Goal: Book appointment/travel/reservation

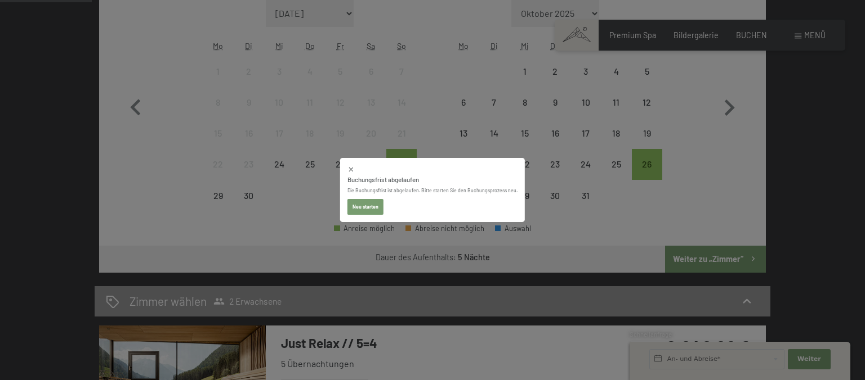
scroll to position [373, 0]
click at [804, 93] on div "Buchungsfrist abgelaufen Die Buchungsfrist ist abgelaufen. Bitte starten Sie de…" at bounding box center [432, 190] width 865 height 380
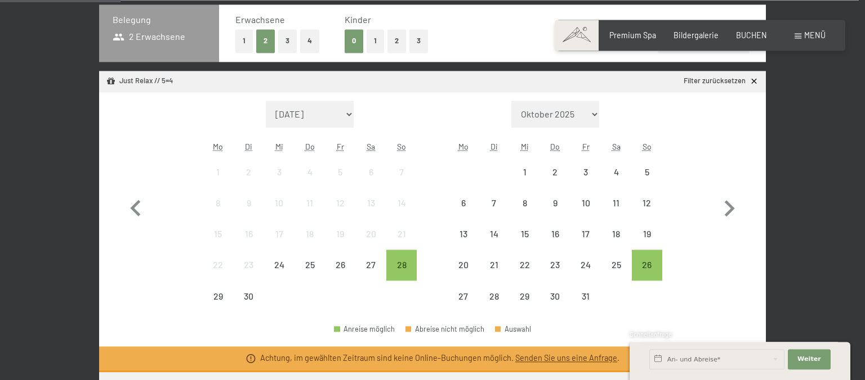
scroll to position [313, 0]
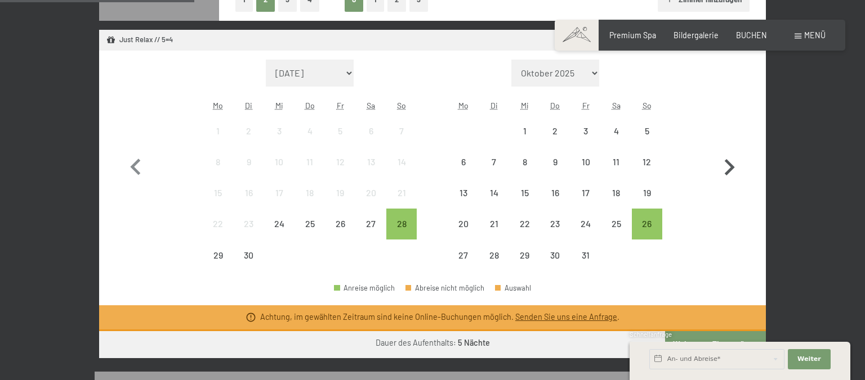
click at [728, 165] on icon "button" at bounding box center [729, 167] width 33 height 33
select select "[DATE]"
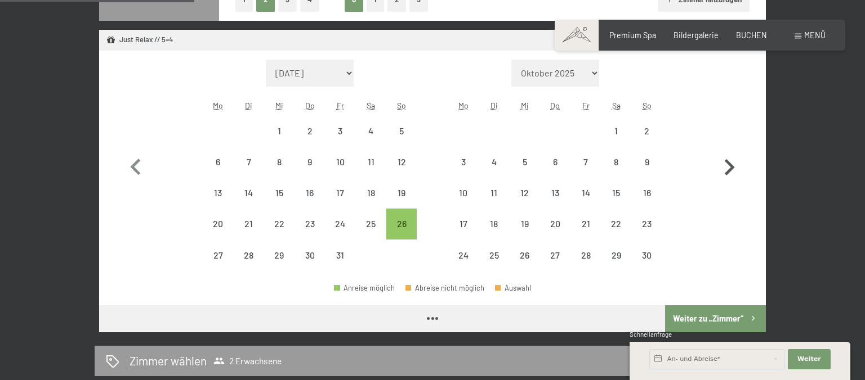
click at [728, 165] on icon "button" at bounding box center [729, 167] width 33 height 33
select select "[DATE]"
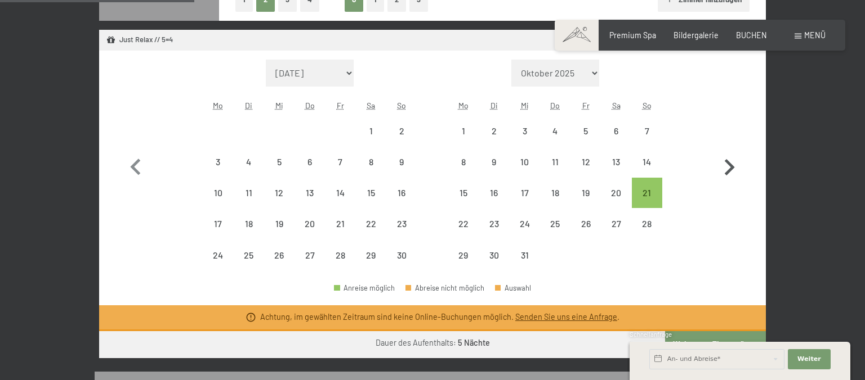
click at [723, 165] on icon "button" at bounding box center [729, 167] width 33 height 33
select select "[DATE]"
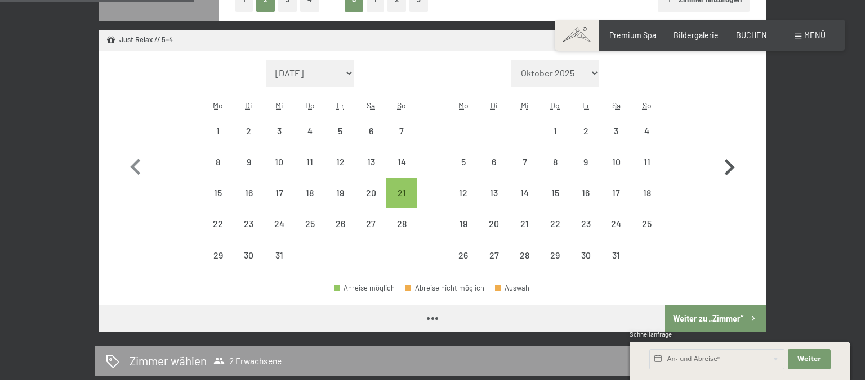
click at [724, 165] on icon "button" at bounding box center [729, 167] width 33 height 33
select select "[DATE]"
click at [724, 165] on icon "button" at bounding box center [729, 167] width 33 height 33
select select "[DATE]"
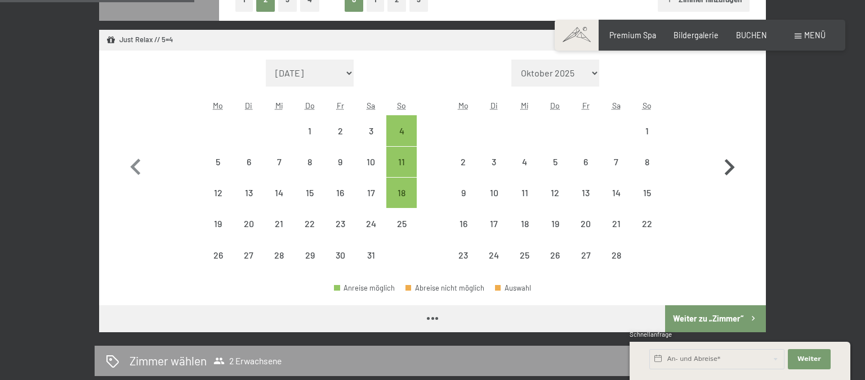
select select "[DATE]"
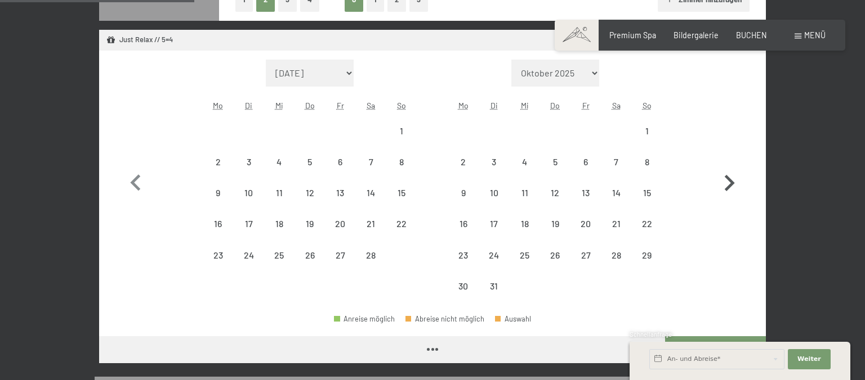
select select "[DATE]"
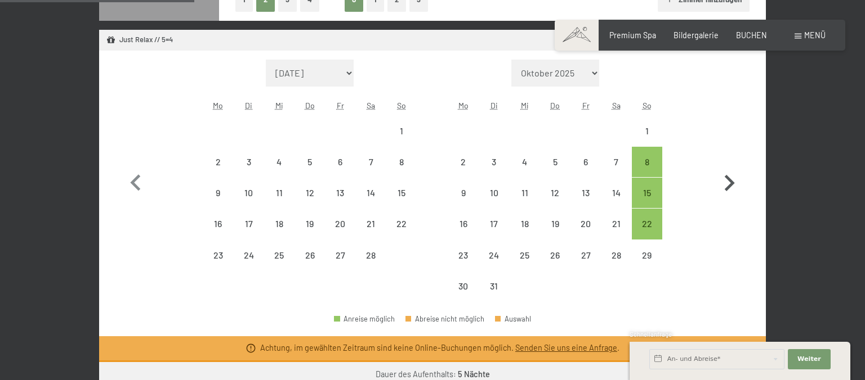
click at [724, 165] on button "button" at bounding box center [729, 181] width 33 height 243
select select "[DATE]"
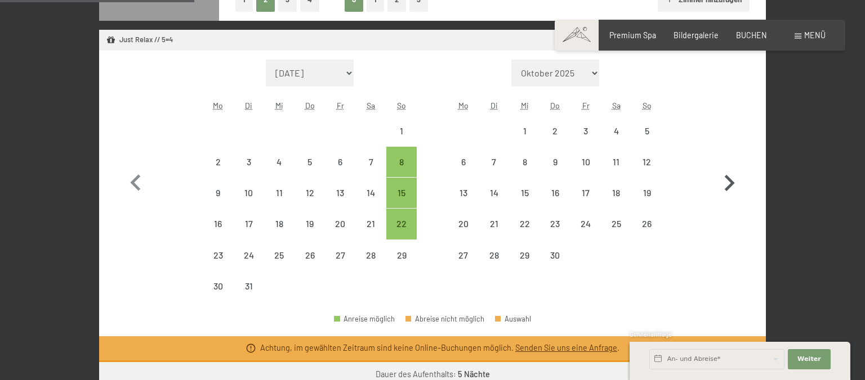
click at [724, 165] on button "button" at bounding box center [729, 181] width 33 height 243
select select "[DATE]"
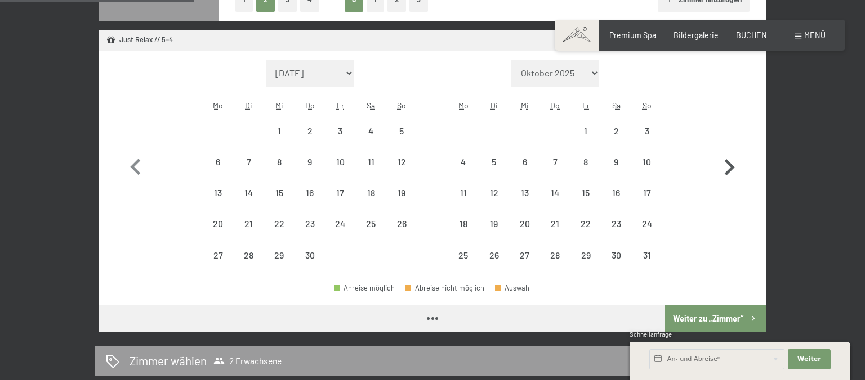
select select "[DATE]"
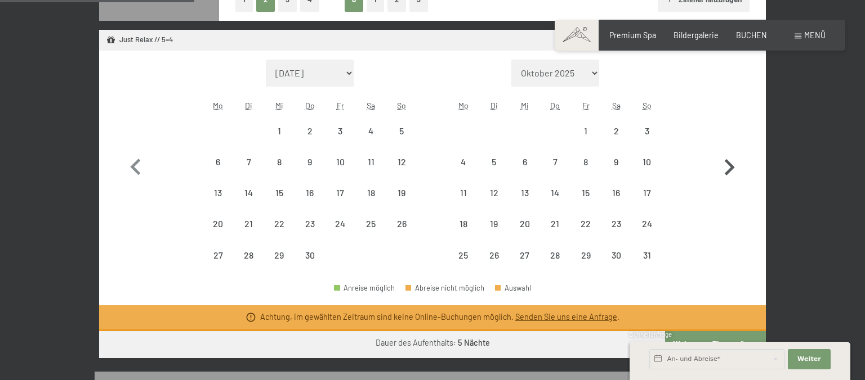
click at [724, 165] on icon "button" at bounding box center [729, 167] width 33 height 33
select select "[DATE]"
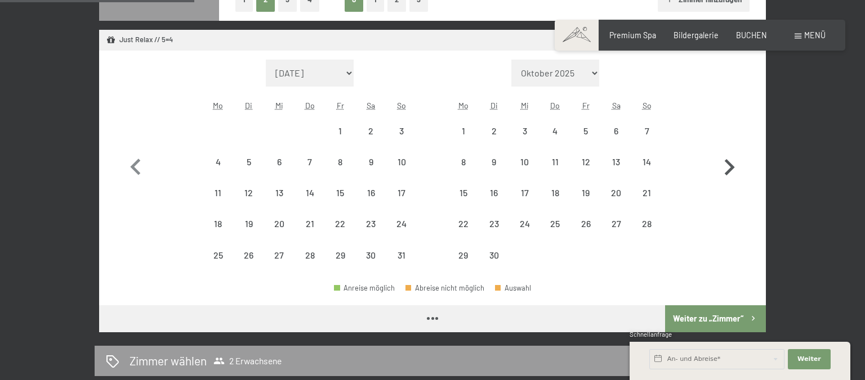
click at [724, 165] on icon "button" at bounding box center [729, 167] width 33 height 33
select select "[DATE]"
click at [724, 165] on icon "button" at bounding box center [729, 167] width 33 height 33
select select "[DATE]"
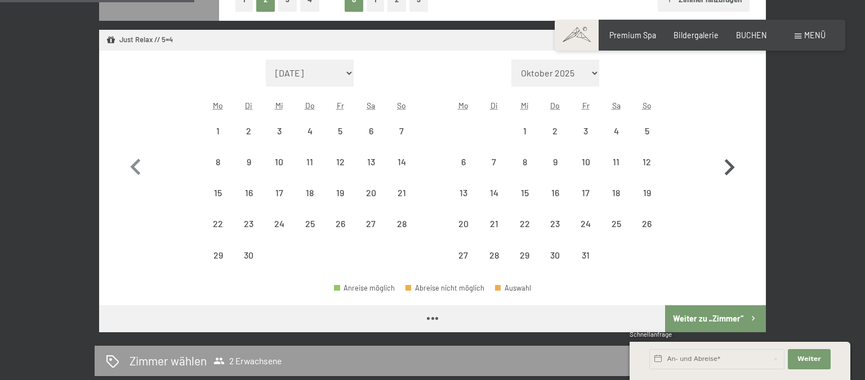
select select "[DATE]"
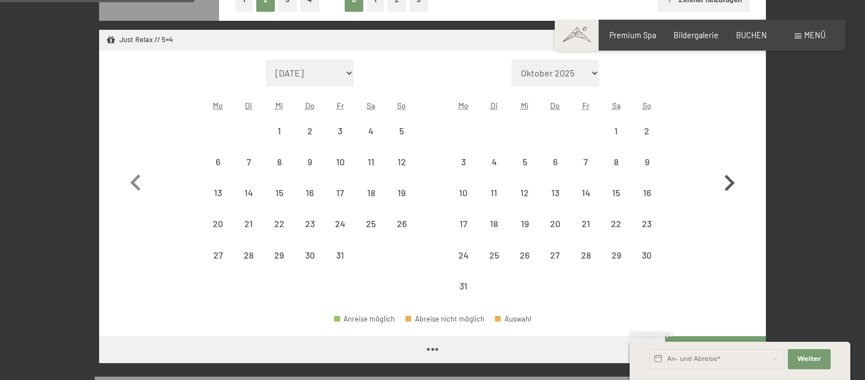
click at [724, 165] on button "button" at bounding box center [729, 181] width 33 height 243
select select "[DATE]"
click at [724, 165] on button "button" at bounding box center [729, 181] width 33 height 243
select select "[DATE]"
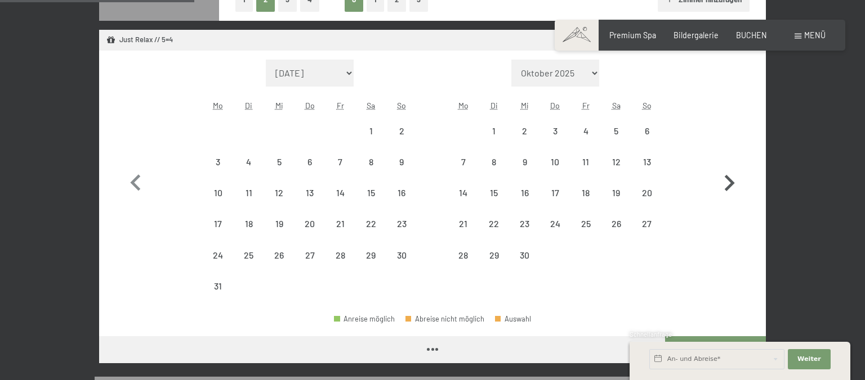
select select "[DATE]"
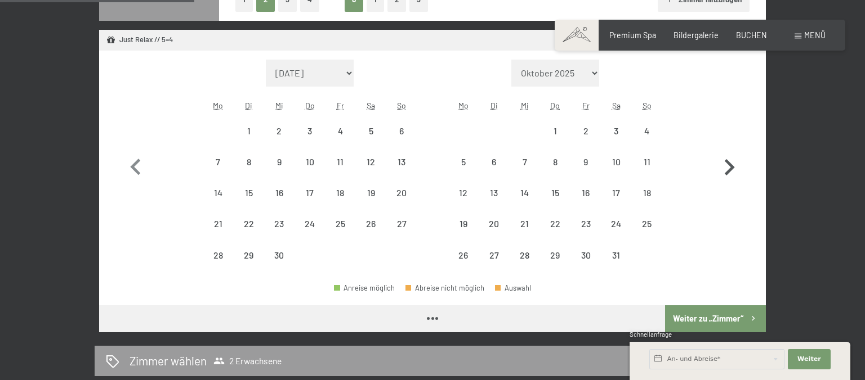
click at [724, 165] on icon "button" at bounding box center [729, 167] width 33 height 33
select select "[DATE]"
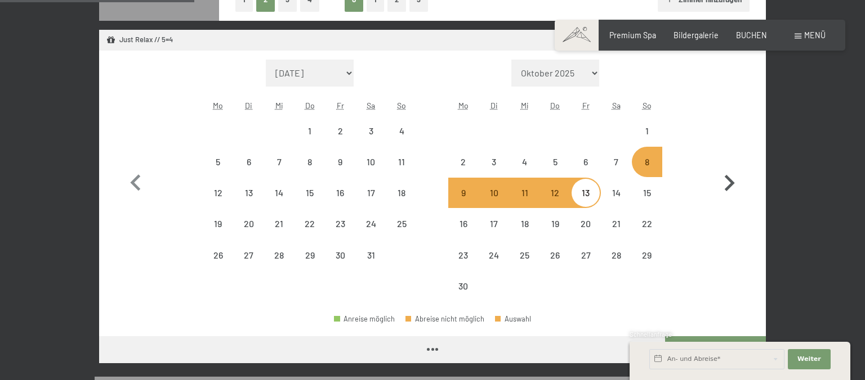
select select "[DATE]"
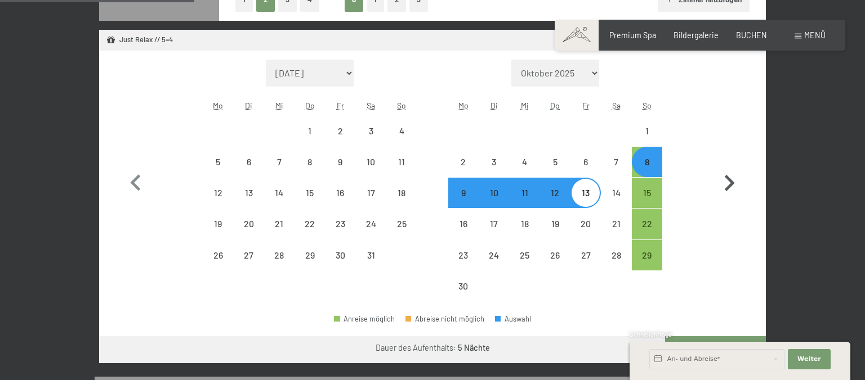
click at [732, 186] on icon "button" at bounding box center [729, 183] width 33 height 33
select select "[DATE]"
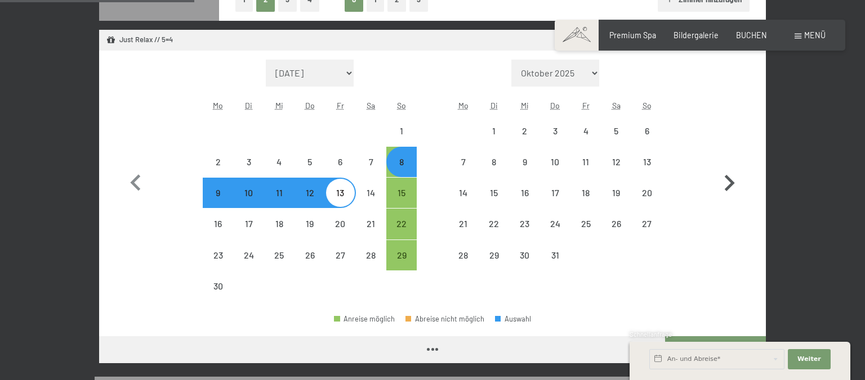
select select "[DATE]"
